Goal: Navigation & Orientation: Find specific page/section

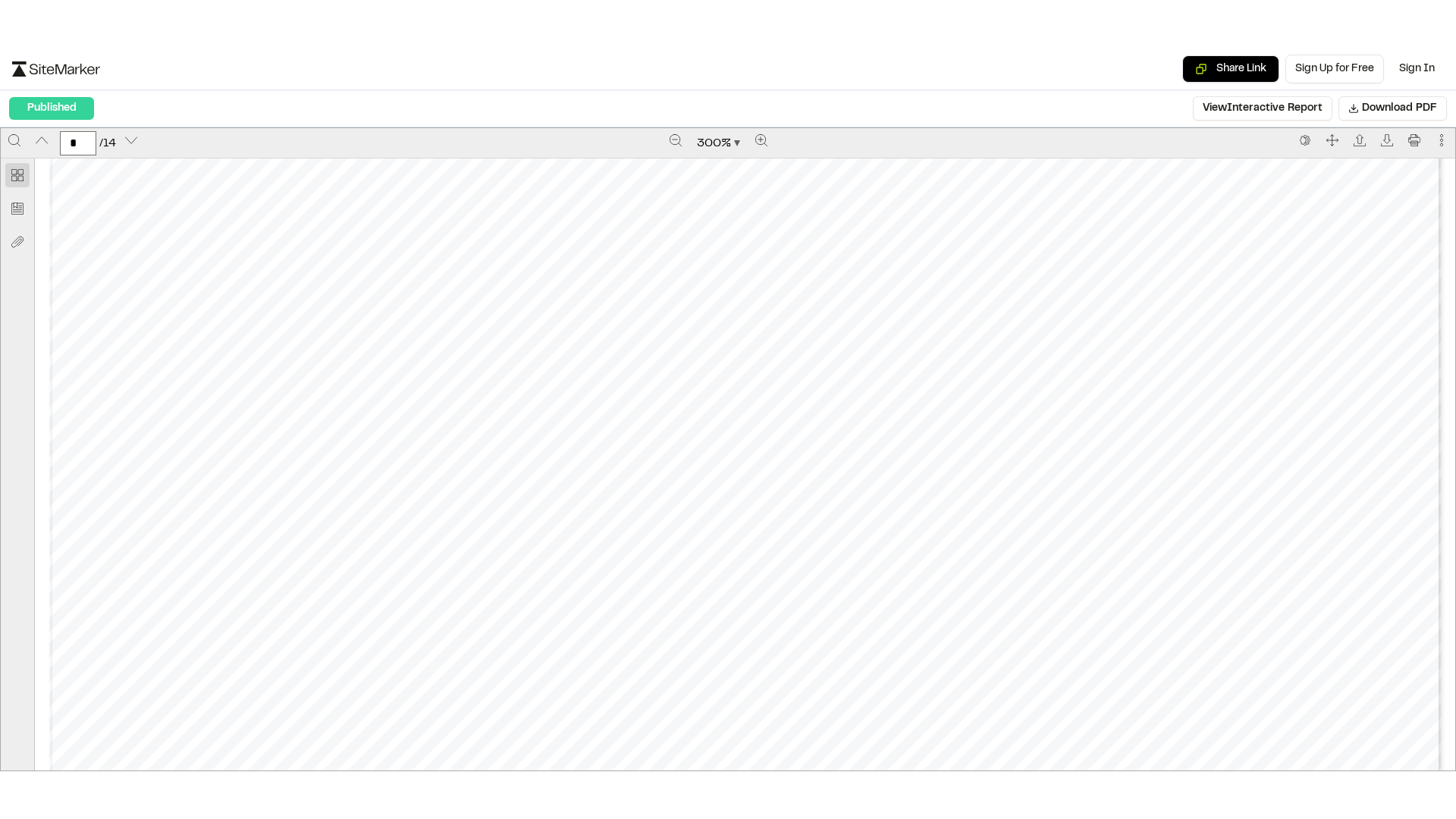
scroll to position [5611, 0]
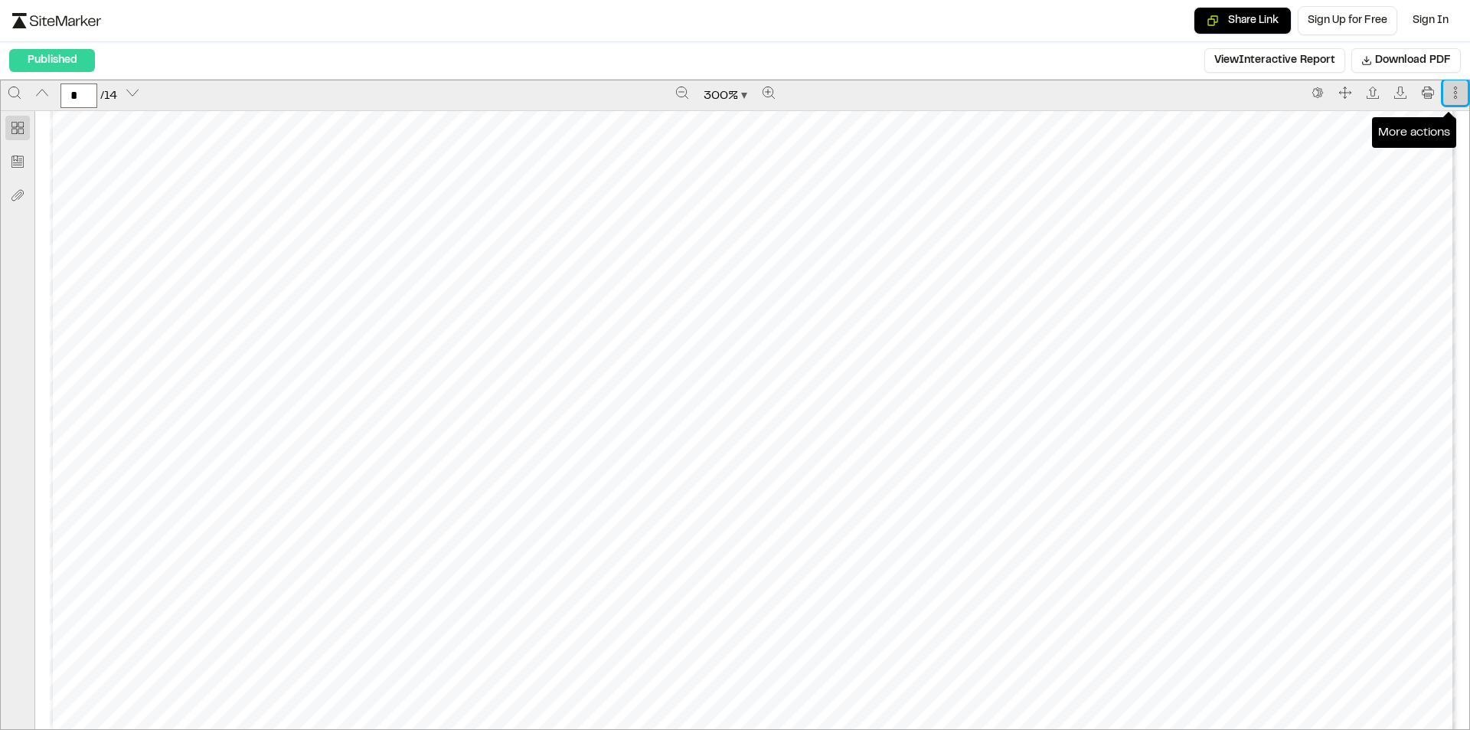
click at [1448, 103] on button "More actions" at bounding box center [1455, 92] width 24 height 24
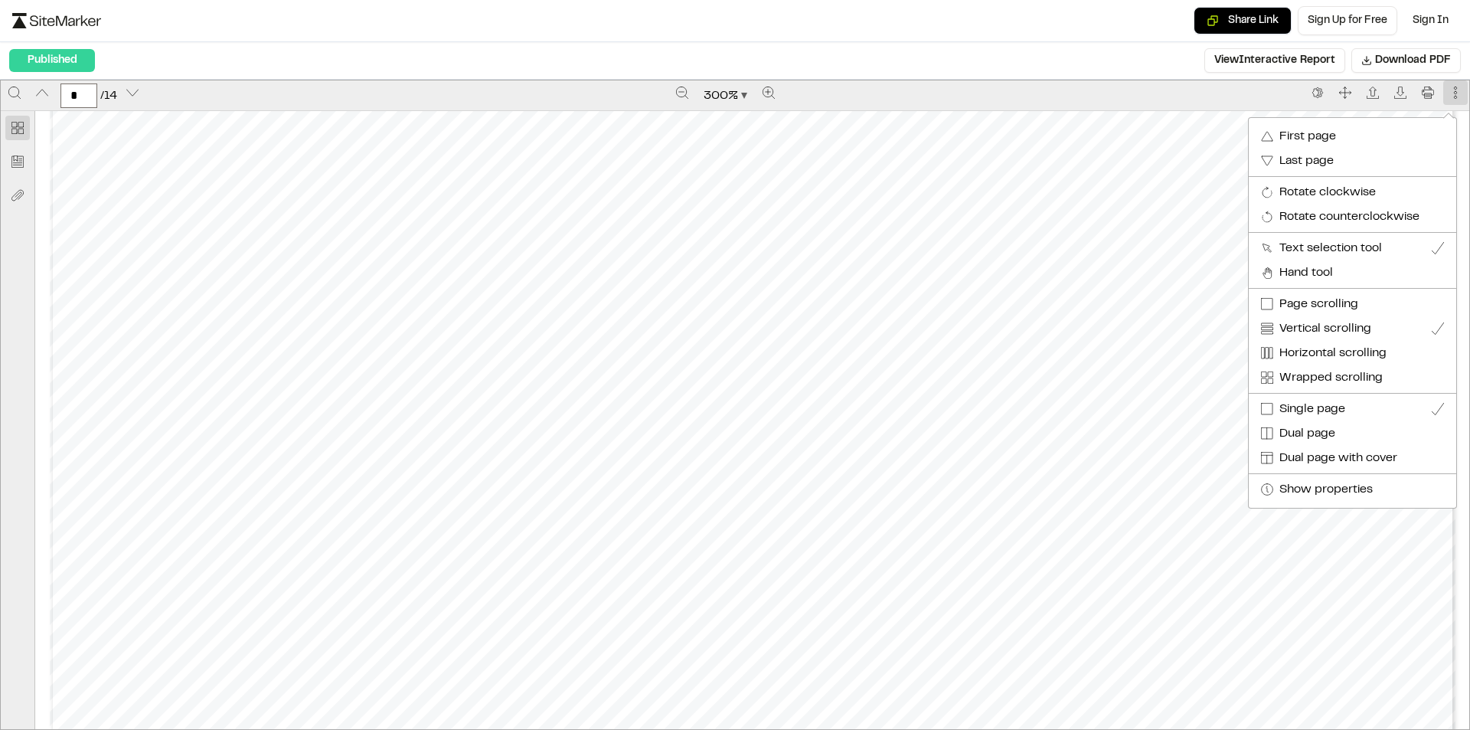
click at [1439, 94] on div at bounding box center [735, 365] width 1470 height 730
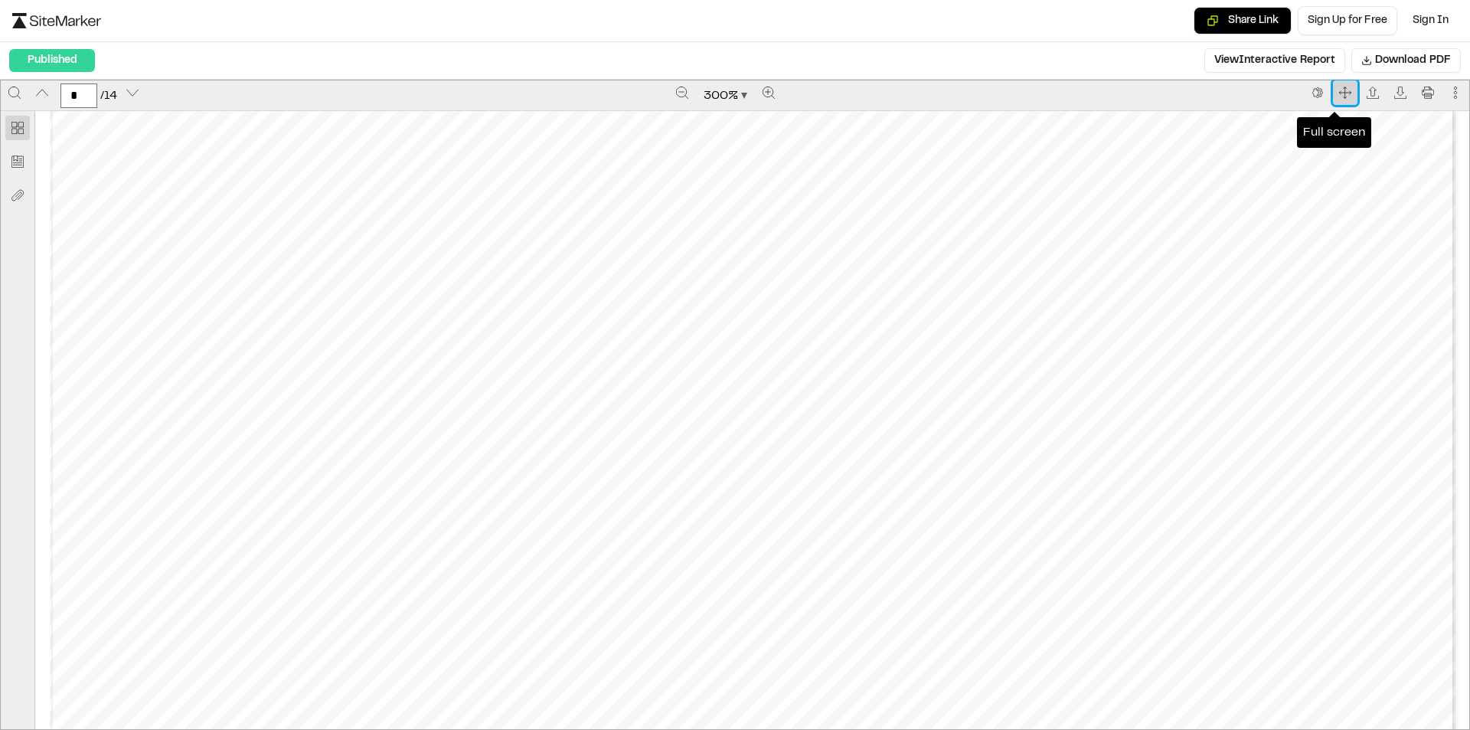
click at [1339, 97] on icon "Full screen" at bounding box center [1345, 93] width 12 height 12
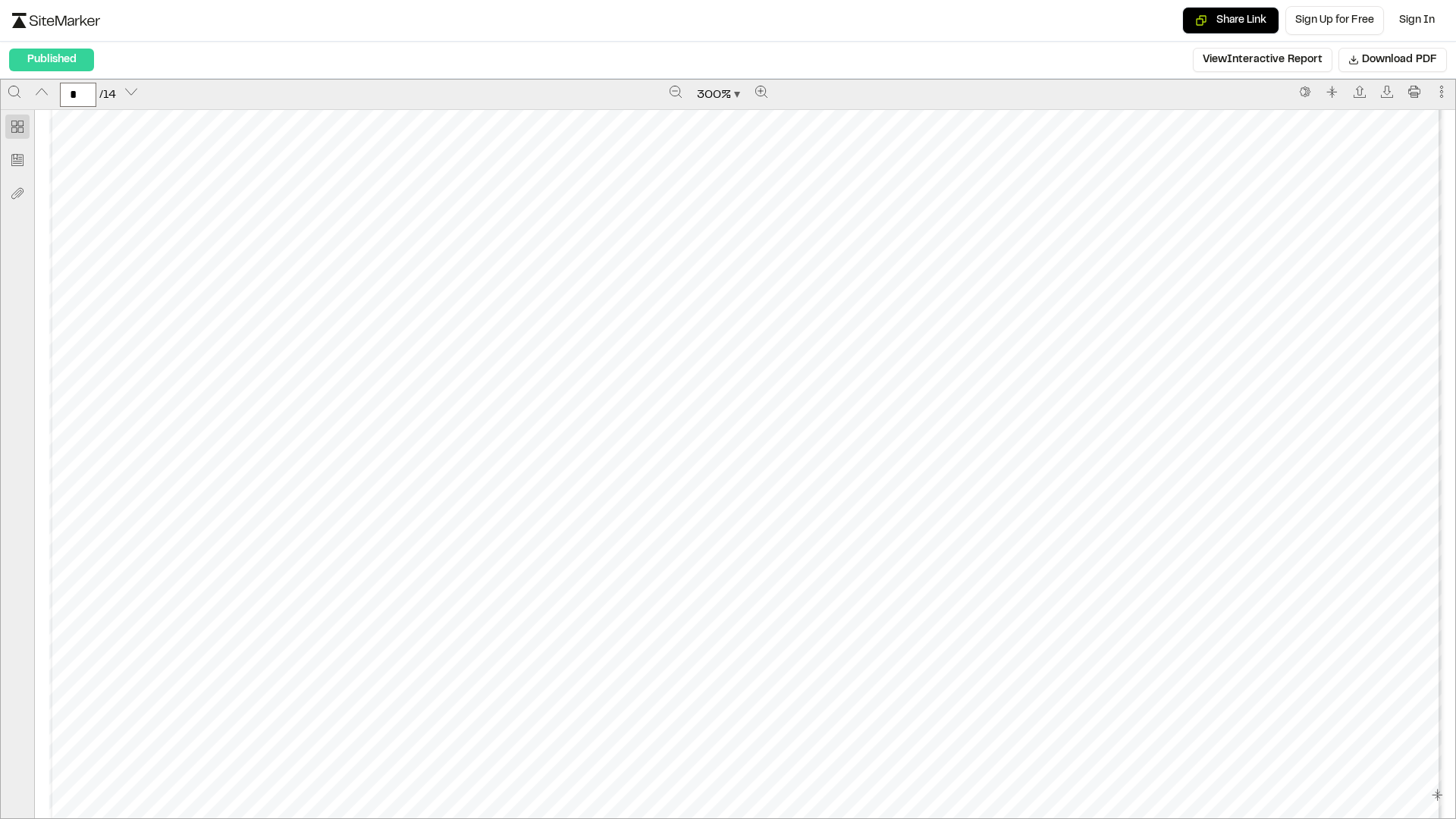
scroll to position [5535, 0]
drag, startPoint x: 360, startPoint y: 236, endPoint x: 435, endPoint y: 254, distance: 77.1
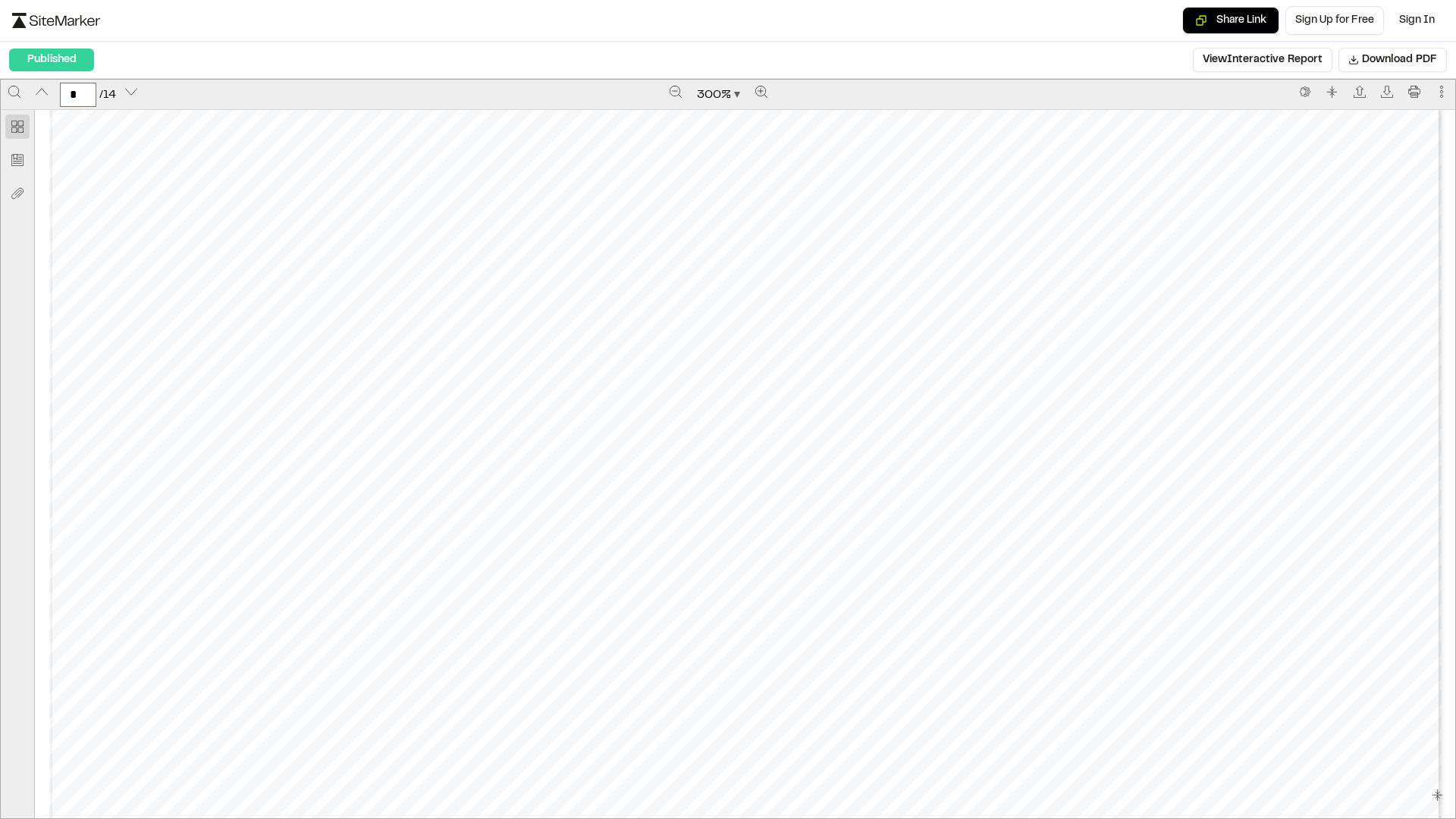
drag, startPoint x: 516, startPoint y: 395, endPoint x: 572, endPoint y: 352, distance: 70.6
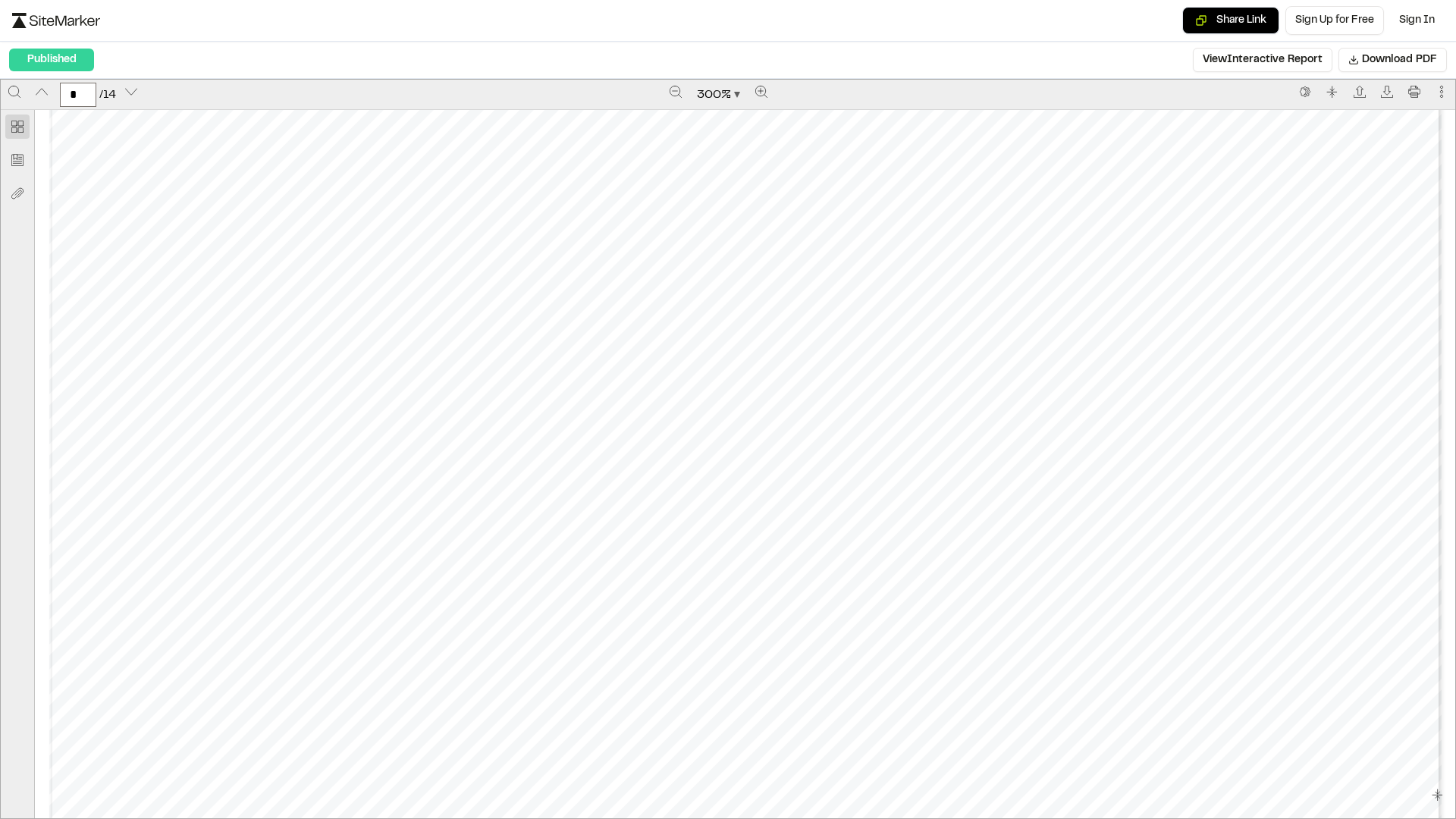
click at [929, 473] on div "Prepared by [PERSON_NAME] - 4 - Created with SiteMarker" at bounding box center [746, 576] width 1393 height 1801
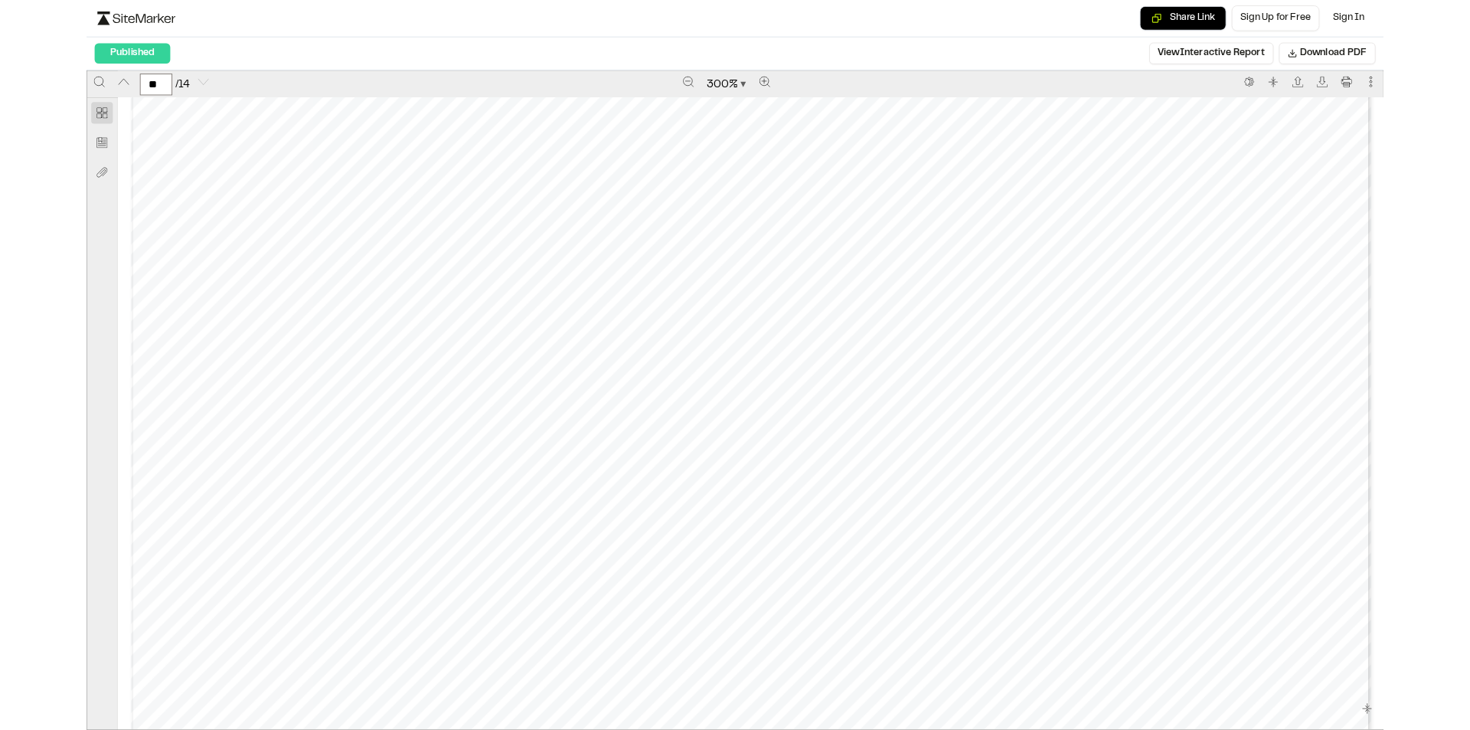
scroll to position [23339, 0]
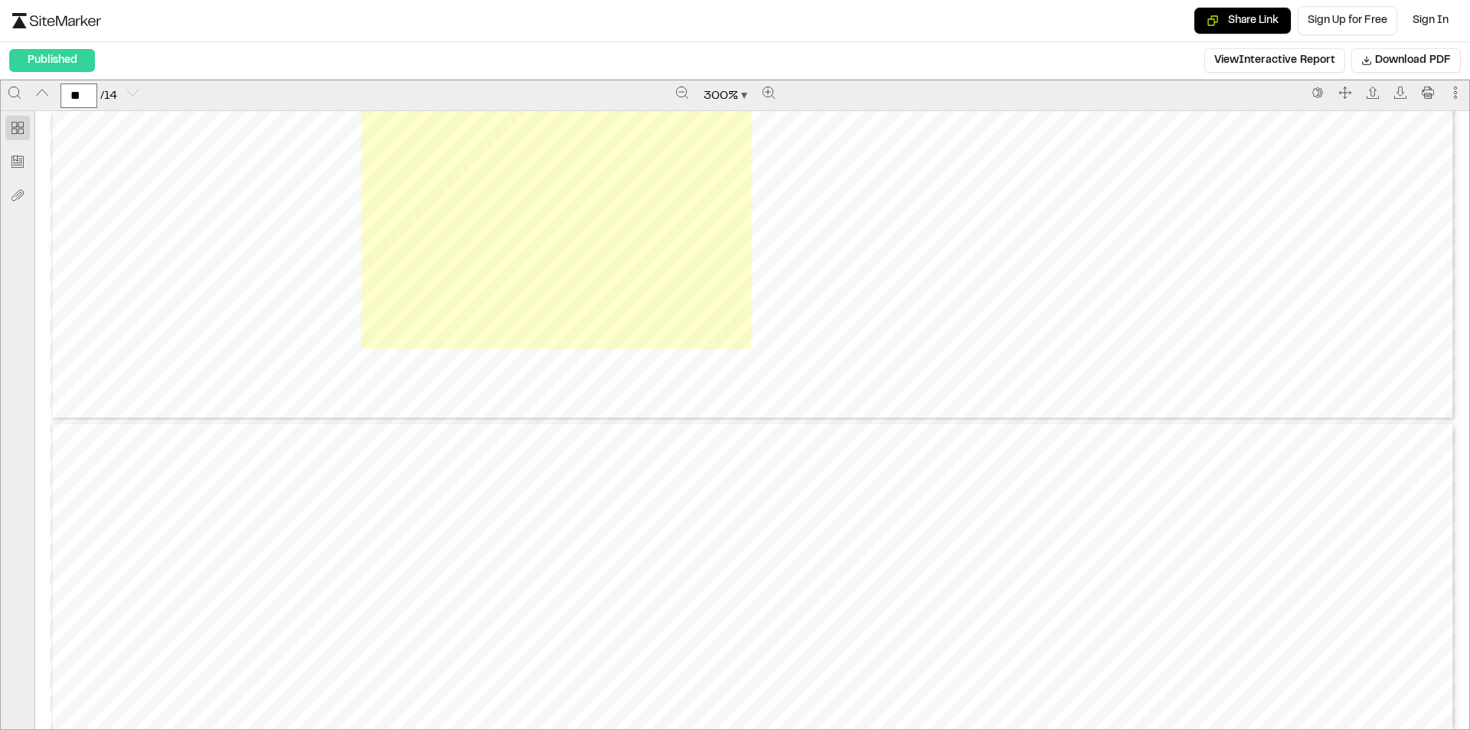
type input "**"
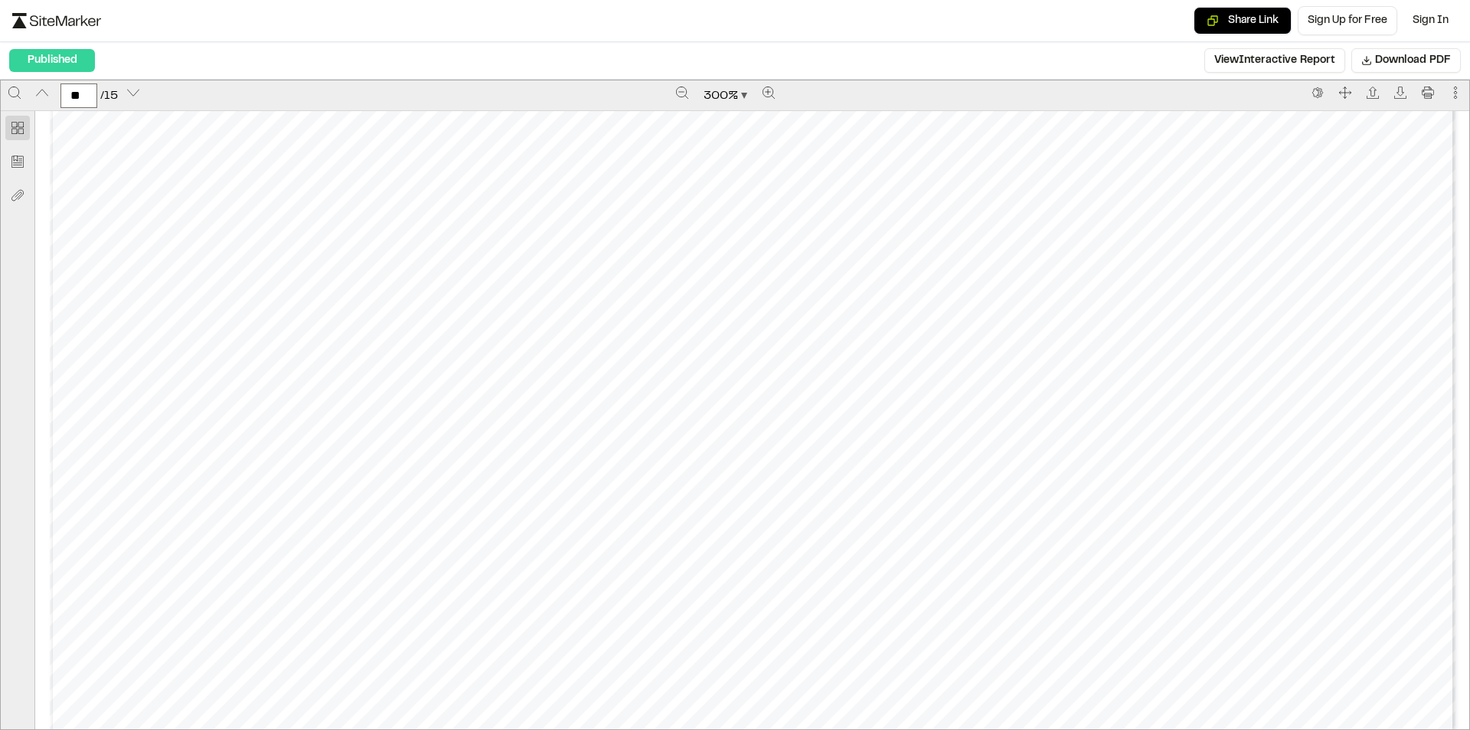
scroll to position [24576, 0]
type input "**"
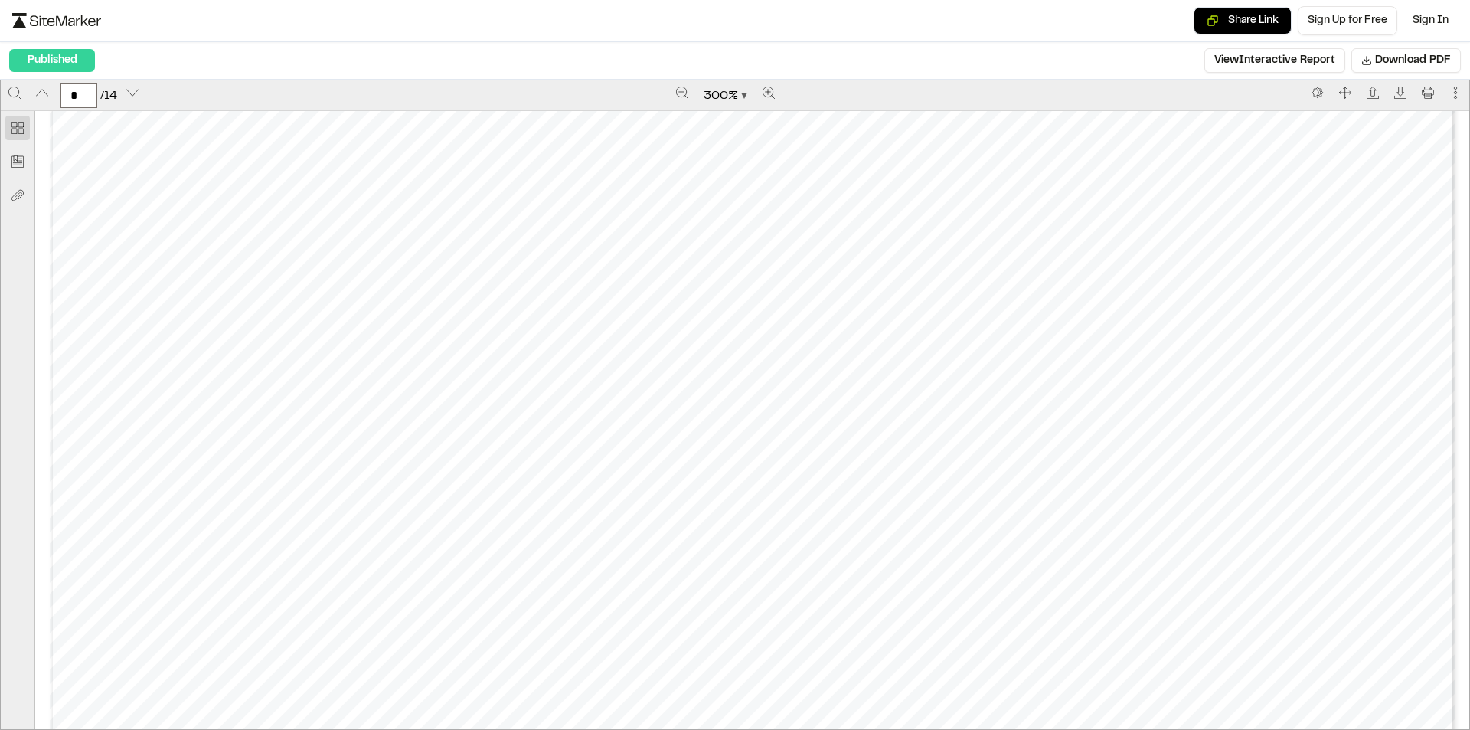
scroll to position [7962, 0]
type input "*"
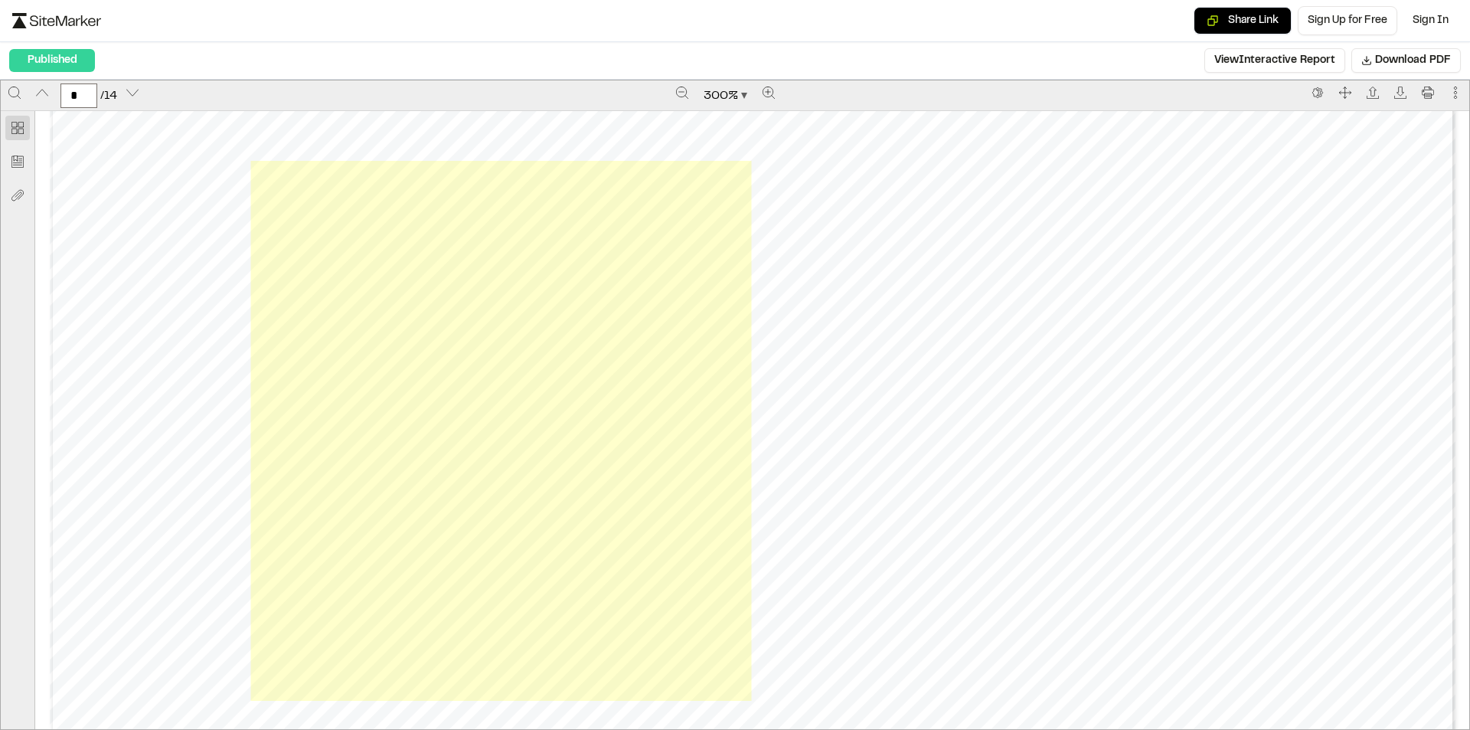
scroll to position [9953, 0]
